Goal: Check status: Check status

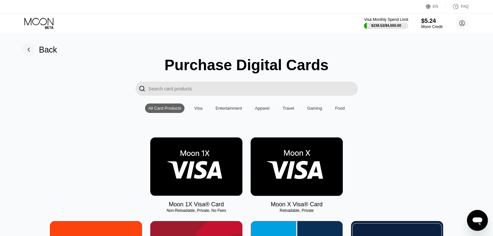
click at [320, 184] on img at bounding box center [297, 166] width 92 height 58
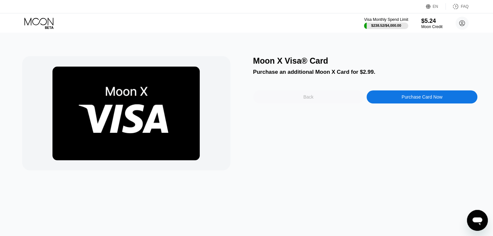
click at [348, 103] on div "Back" at bounding box center [308, 96] width 111 height 13
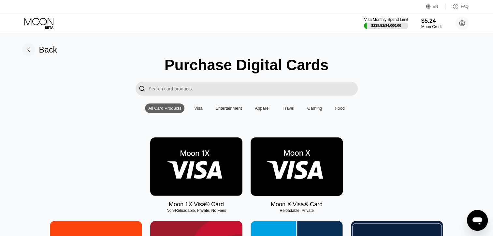
click at [40, 52] on div "Back" at bounding box center [48, 49] width 18 height 9
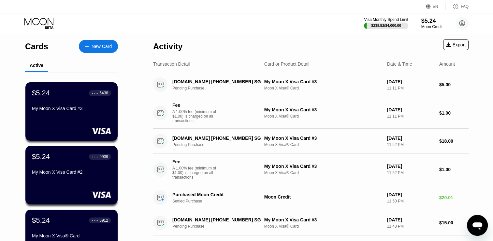
click at [106, 113] on div "My Moon X Visa Card #3" at bounding box center [71, 110] width 79 height 8
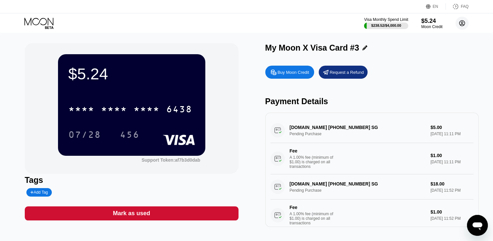
click at [464, 20] on circle at bounding box center [462, 23] width 13 height 13
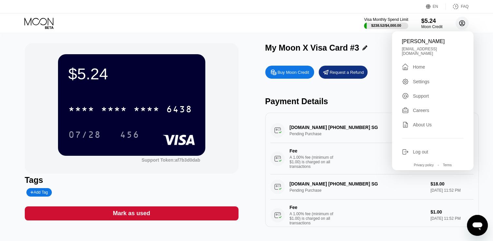
drag, startPoint x: 464, startPoint y: 20, endPoint x: 136, endPoint y: 111, distance: 341.3
click at [136, 111] on div "* * * *" at bounding box center [147, 110] width 26 height 10
click at [152, 118] on div "4513 6500 2009 6438" at bounding box center [131, 107] width 126 height 22
